Goal: Task Accomplishment & Management: Complete application form

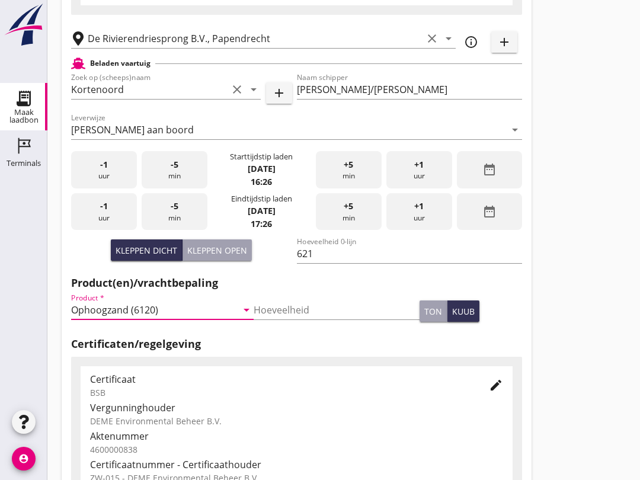
scroll to position [497, 0]
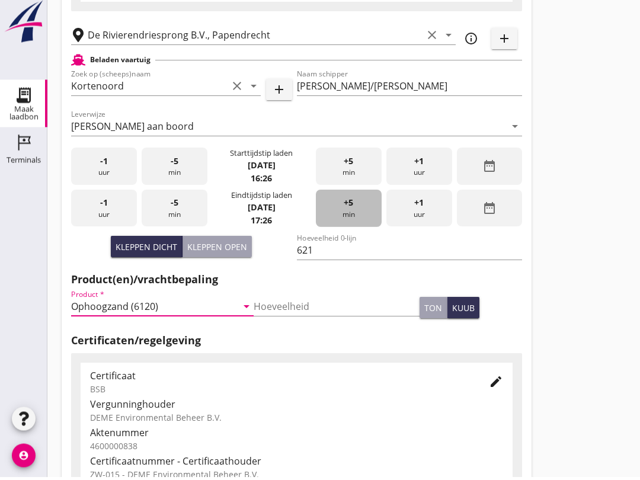
click at [356, 212] on div "+5 min" at bounding box center [349, 211] width 66 height 37
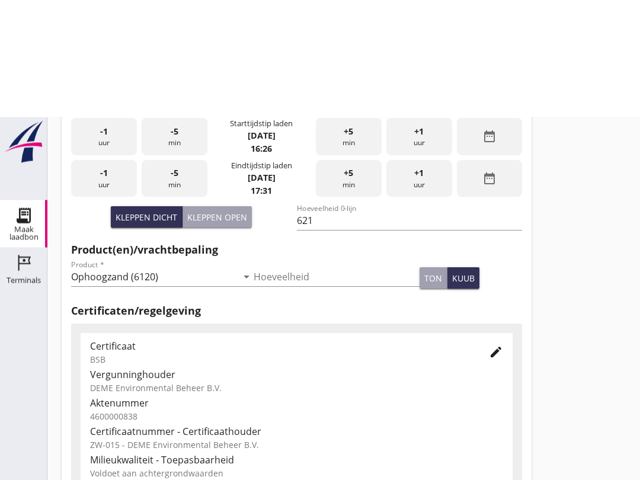
scroll to position [377, 0]
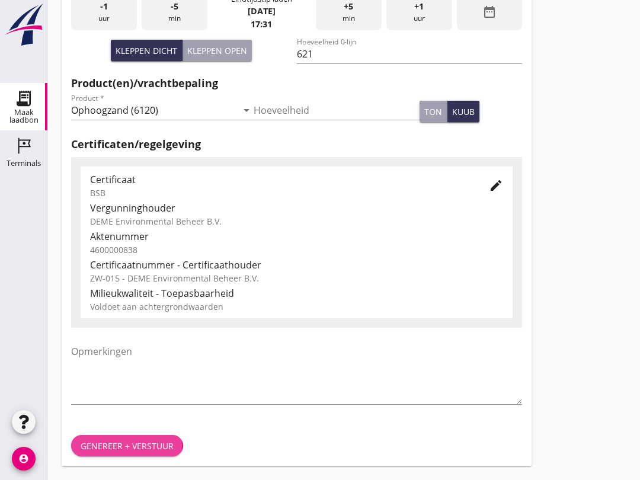
click at [149, 442] on div "Genereer + verstuur" at bounding box center [127, 446] width 93 height 12
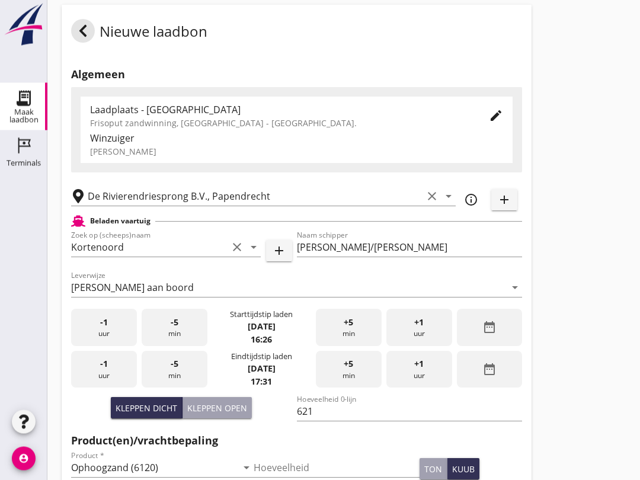
scroll to position [4, 0]
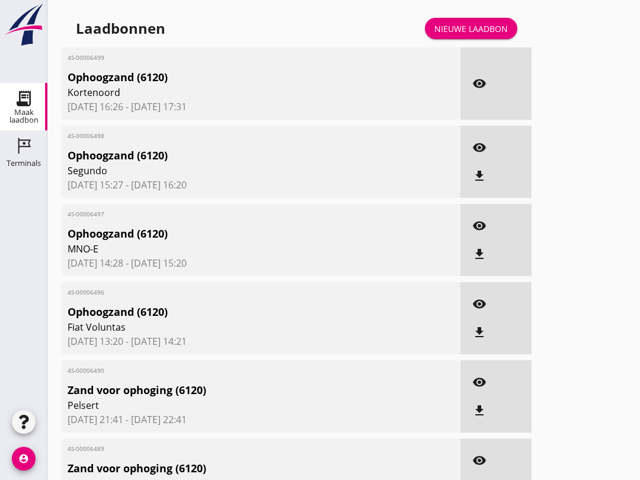
click at [481, 30] on link "Nieuwe laadbon" at bounding box center [471, 28] width 92 height 21
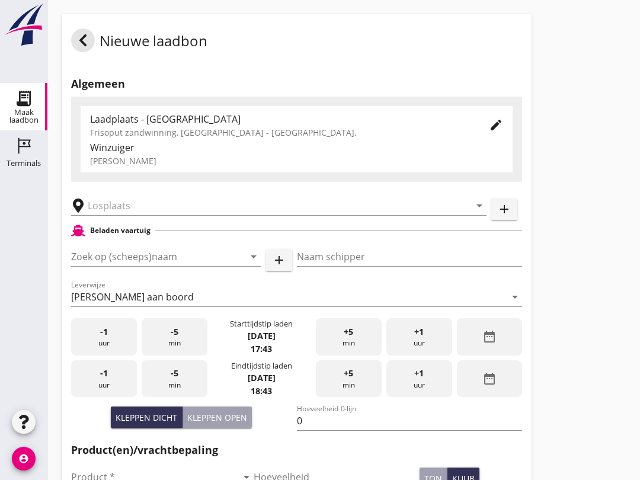
click at [142, 266] on input "Zoek op (scheeps)naam" at bounding box center [149, 256] width 157 height 19
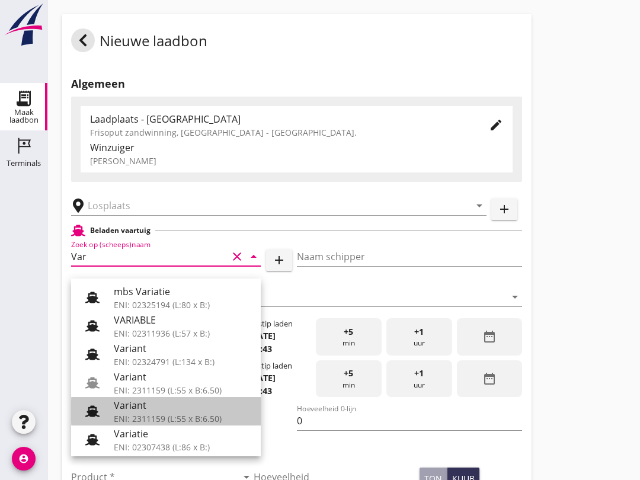
click at [162, 413] on div "ENI: 2311159 (L:55 x B:6.50)" at bounding box center [183, 419] width 138 height 12
type input "Variant"
type input "[PERSON_NAME]"
type input "337"
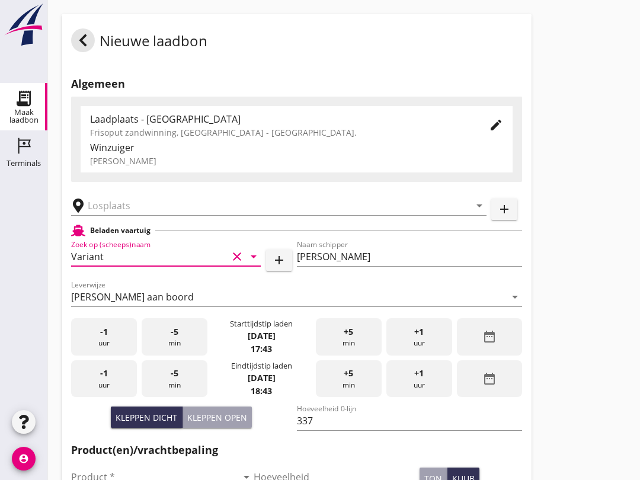
click at [153, 215] on input "text" at bounding box center [271, 205] width 366 height 19
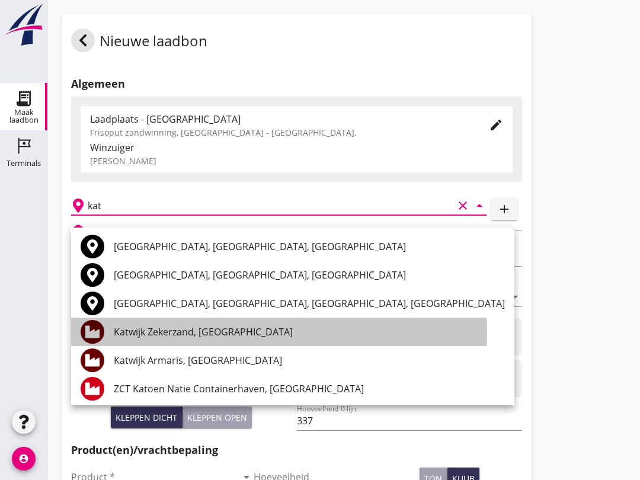
click at [218, 332] on div "Katwijk Zekerzand, [GEOGRAPHIC_DATA]" at bounding box center [309, 332] width 391 height 14
type input "Katwijk Zekerzand, [GEOGRAPHIC_DATA]"
